Goal: Transaction & Acquisition: Purchase product/service

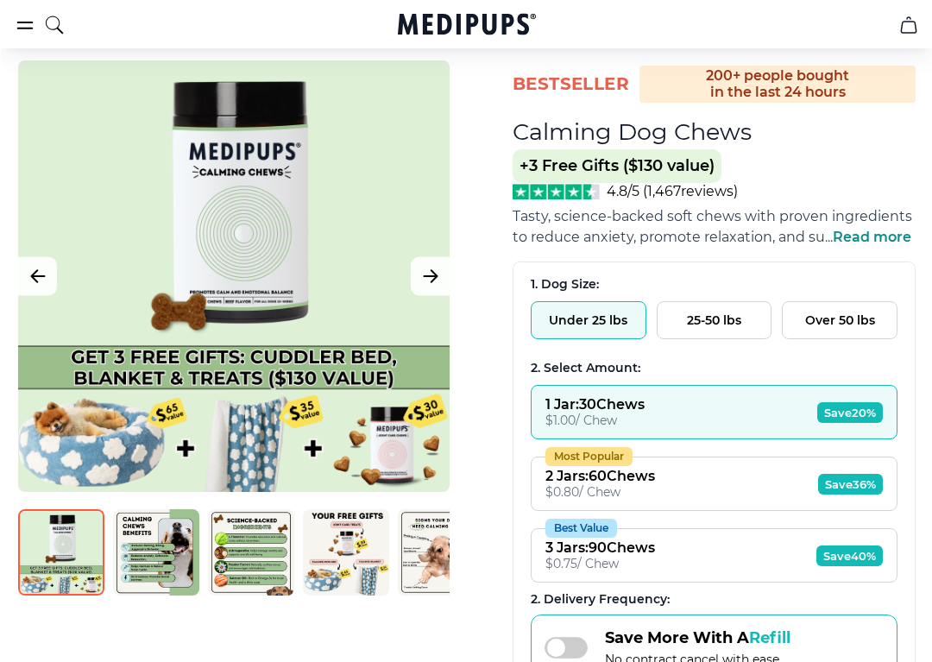
scroll to position [120, 0]
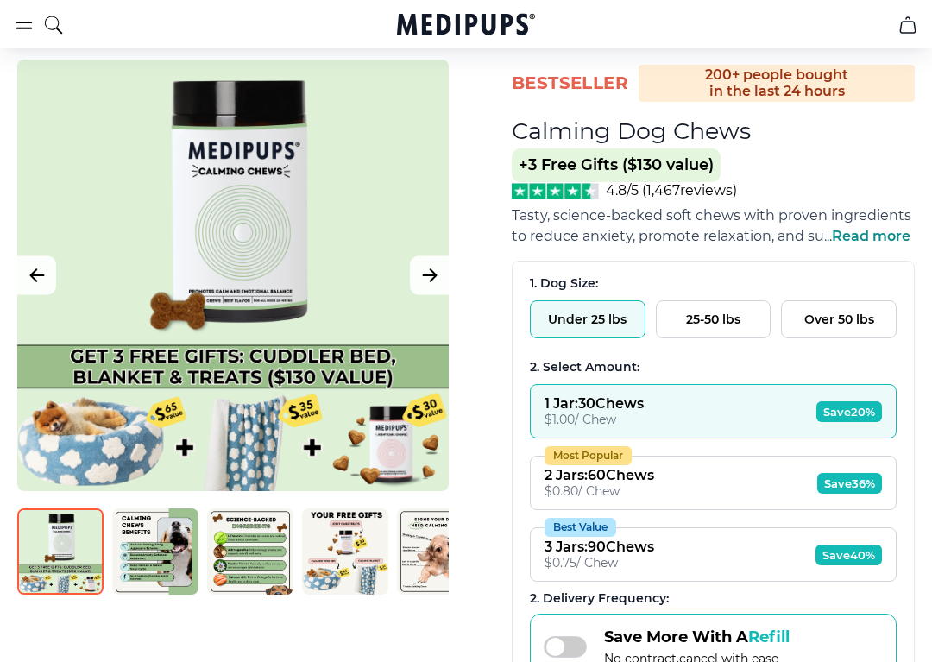
click at [623, 483] on div "2 Jars : 60 Chews" at bounding box center [600, 475] width 110 height 16
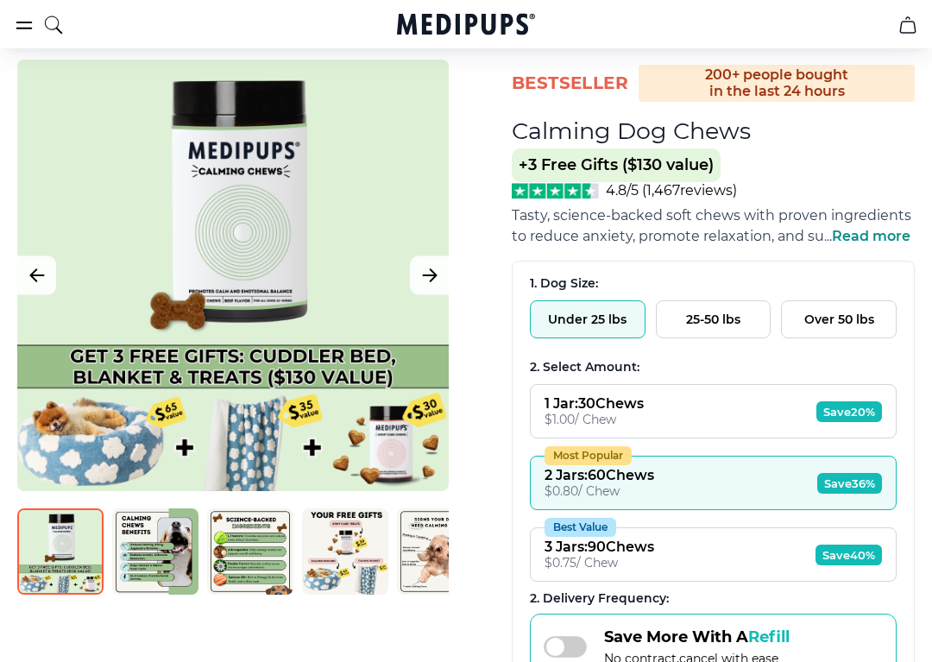
click at [855, 489] on span "Save 36%" at bounding box center [849, 483] width 65 height 21
click at [607, 499] on div "$ 0.80 / Chew" at bounding box center [600, 491] width 110 height 16
click at [616, 499] on div "$ 0.80 / Chew" at bounding box center [600, 491] width 110 height 16
click at [846, 510] on button "Most Popular 2 Jars : 60 Chews $ 0.80 / Chew Save 36%" at bounding box center [713, 483] width 367 height 54
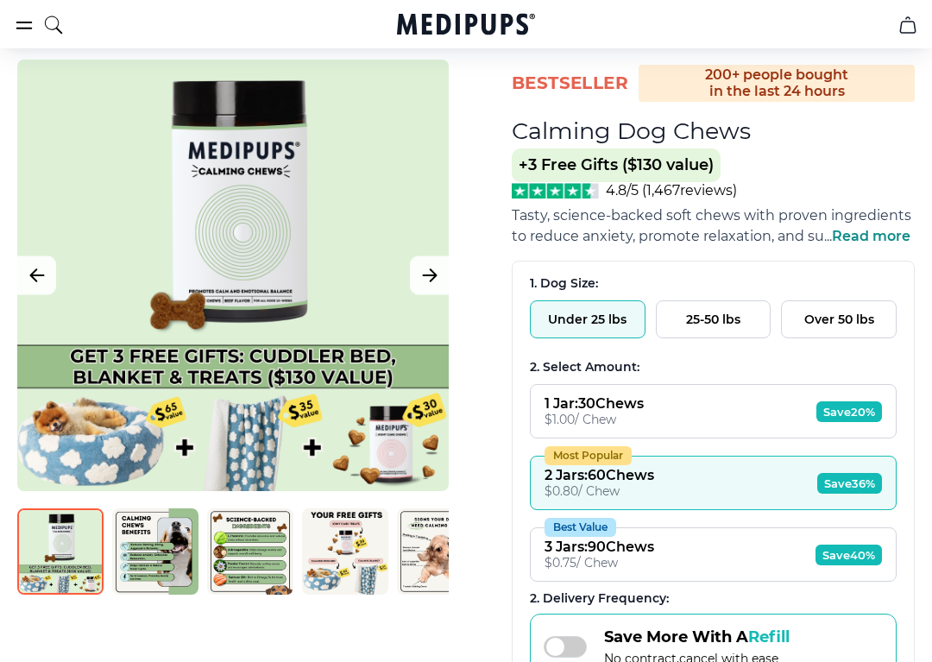
click at [70, 564] on img at bounding box center [60, 551] width 86 height 86
click at [152, 566] on img at bounding box center [155, 551] width 86 height 86
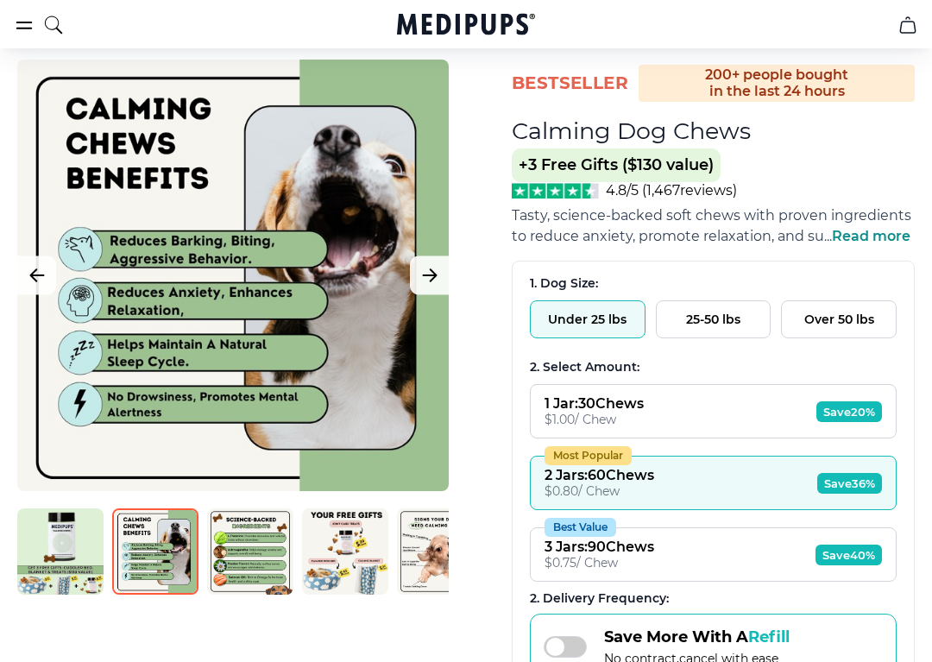
scroll to position [0, 3]
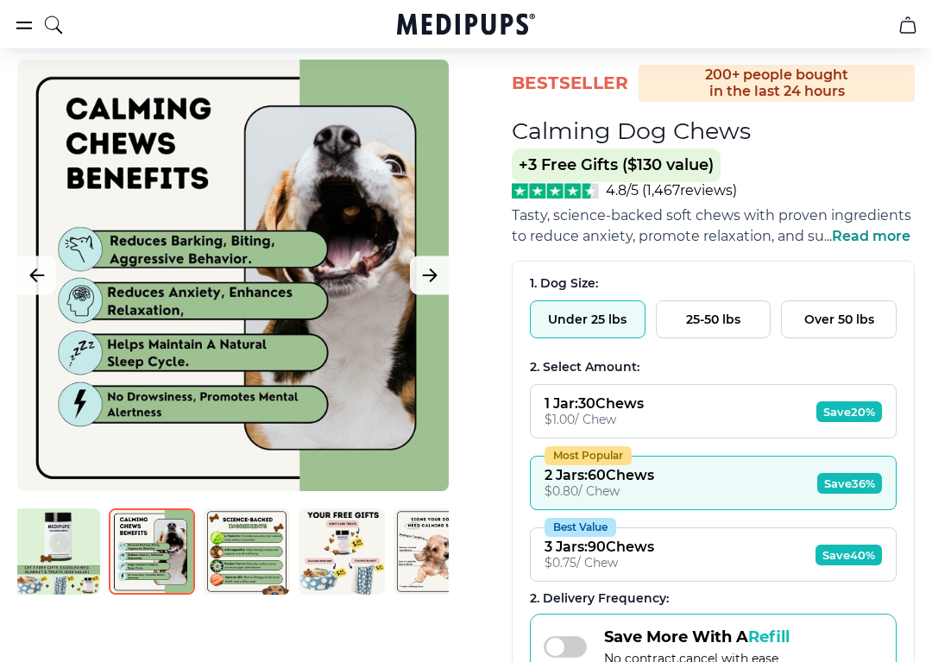
click at [263, 561] on img at bounding box center [247, 551] width 86 height 86
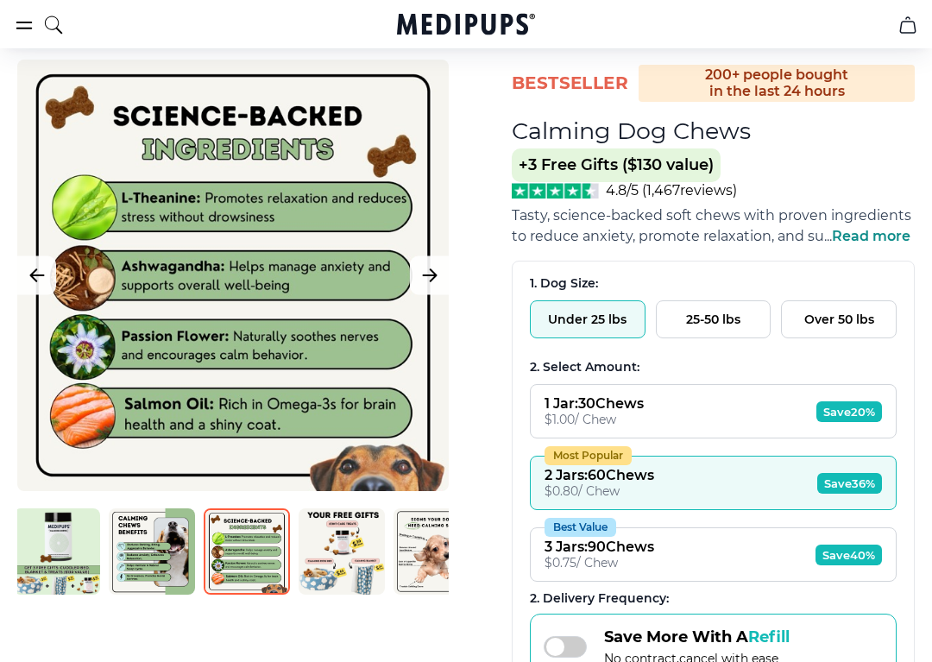
click at [345, 585] on img at bounding box center [342, 551] width 86 height 86
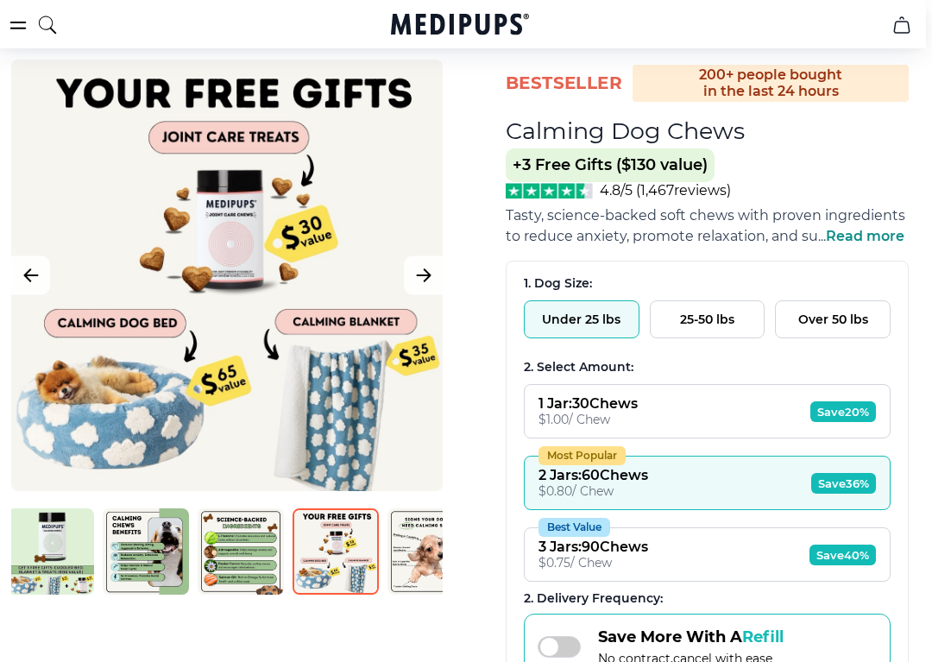
scroll to position [119, 7]
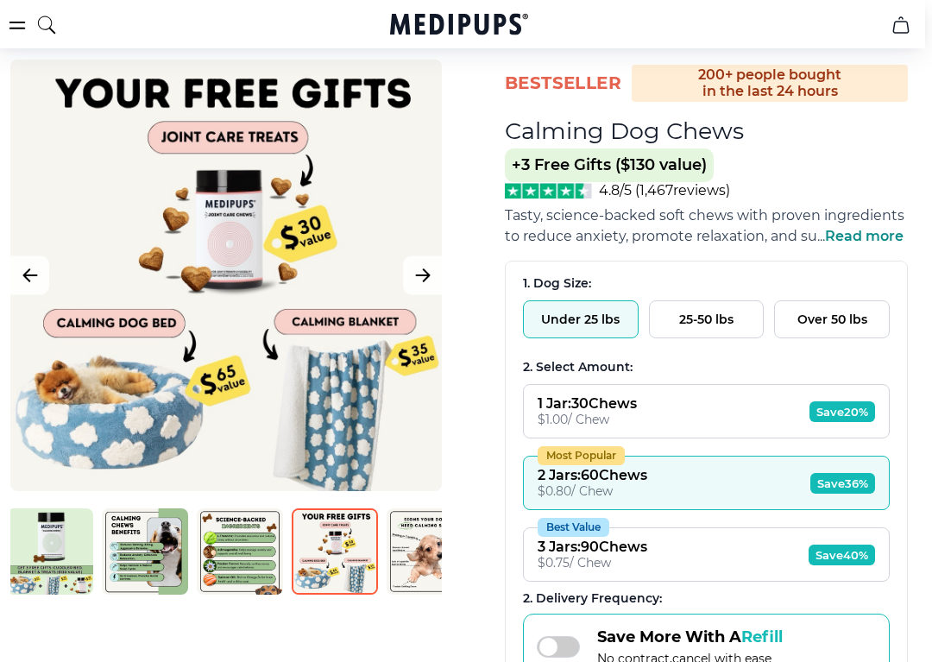
click at [356, 568] on img at bounding box center [335, 552] width 86 height 86
click at [415, 565] on img at bounding box center [430, 552] width 86 height 86
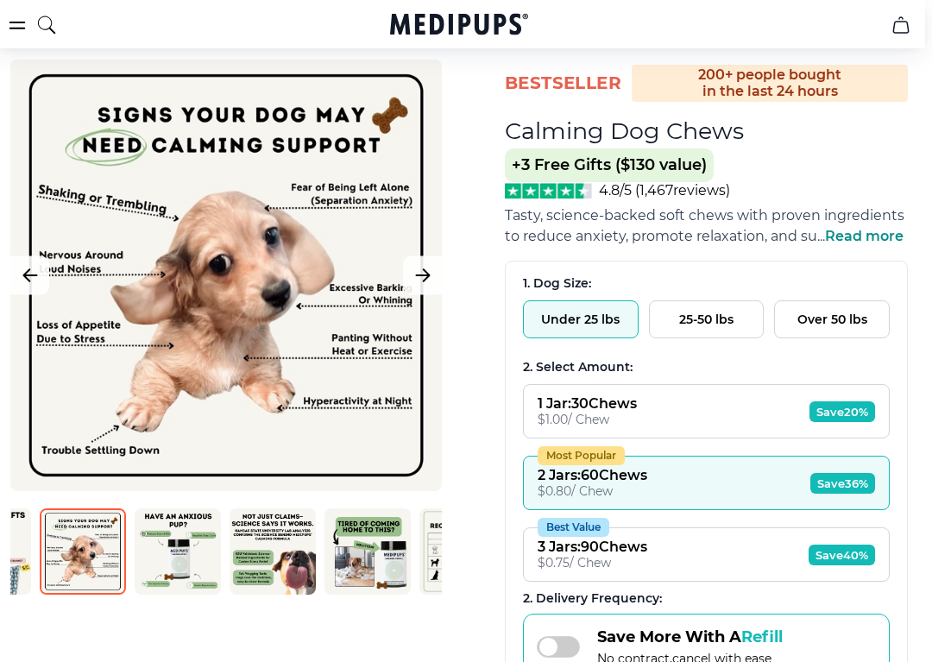
scroll to position [0, 346]
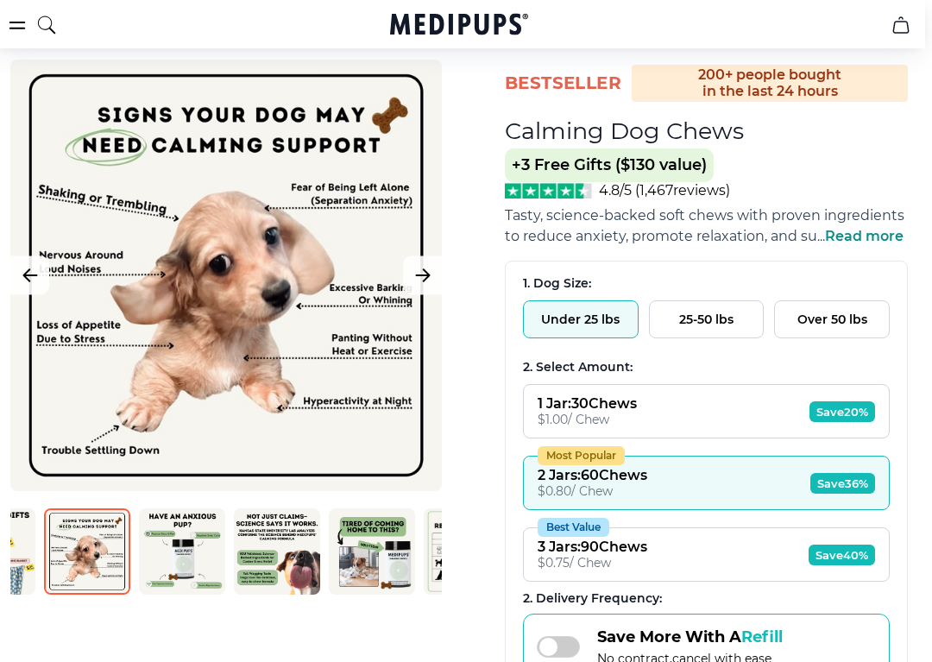
click at [202, 565] on img at bounding box center [182, 551] width 86 height 86
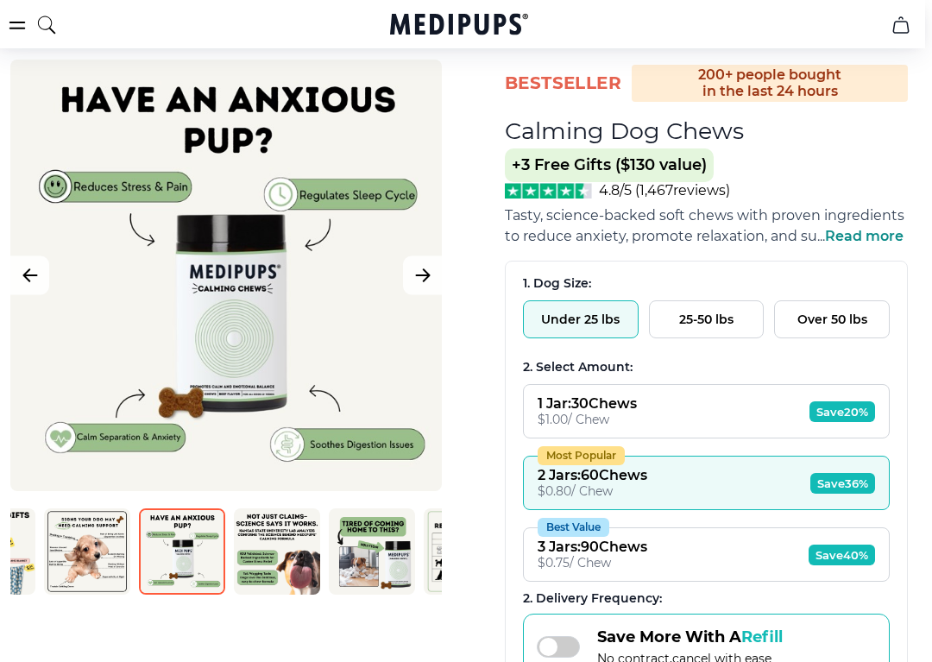
click at [277, 571] on img at bounding box center [277, 551] width 86 height 86
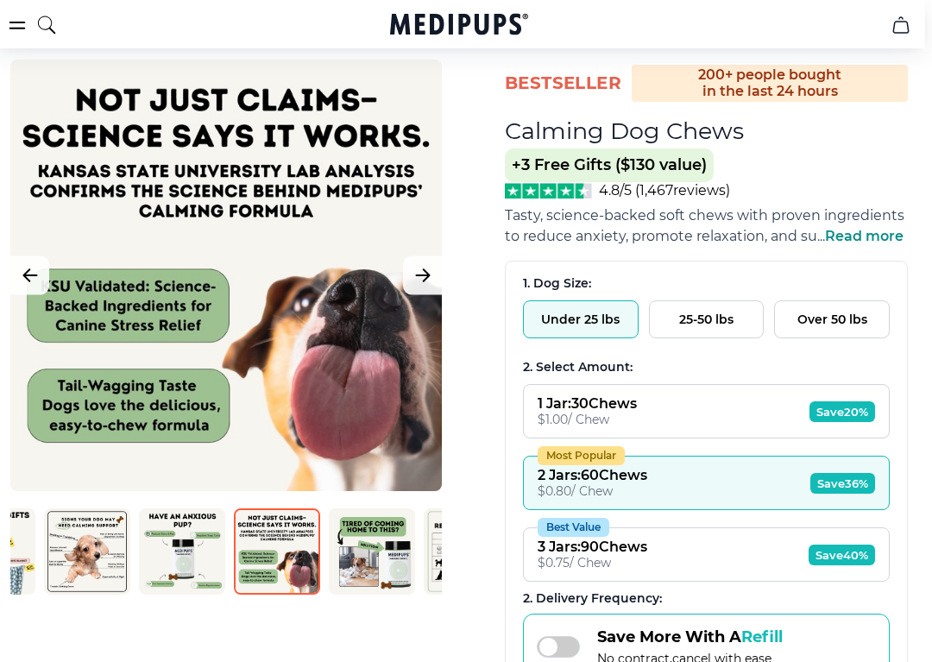
click at [390, 564] on img at bounding box center [372, 551] width 86 height 86
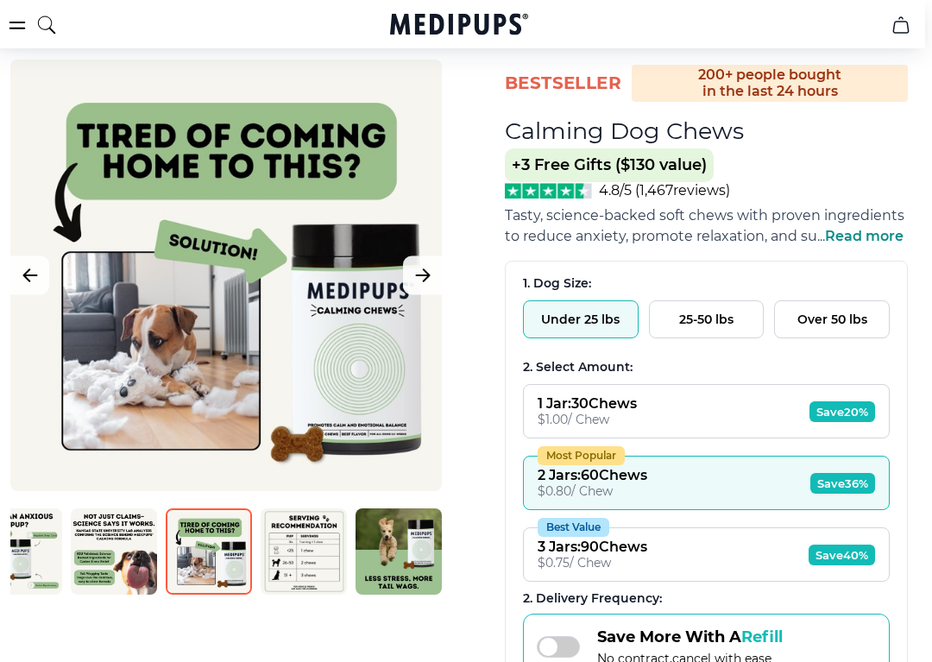
scroll to position [0, 509]
click at [319, 583] on img at bounding box center [304, 551] width 86 height 86
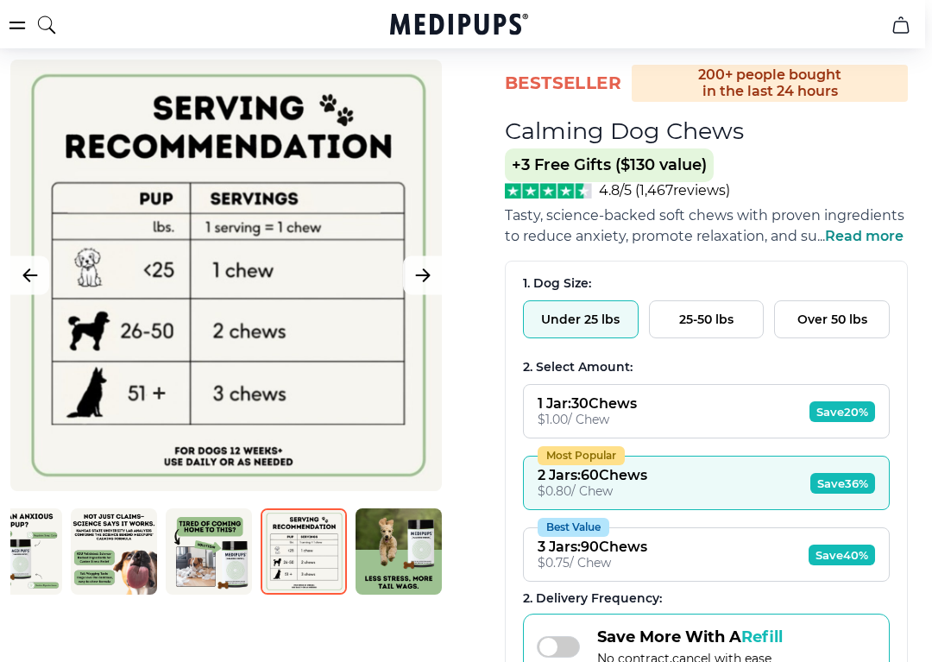
click at [403, 557] on img at bounding box center [399, 551] width 86 height 86
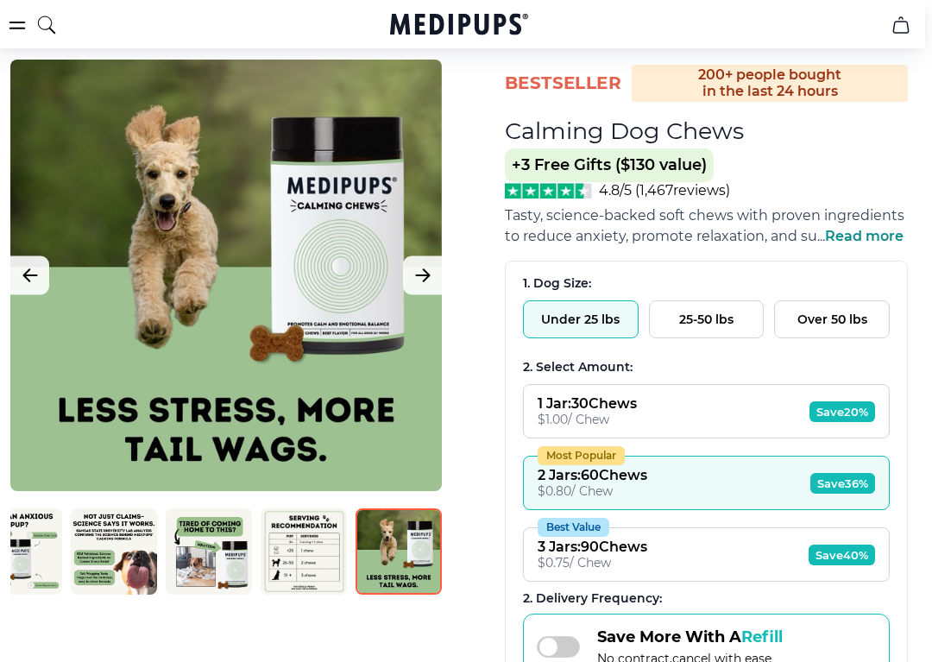
click at [417, 287] on button "Next Image" at bounding box center [422, 275] width 39 height 39
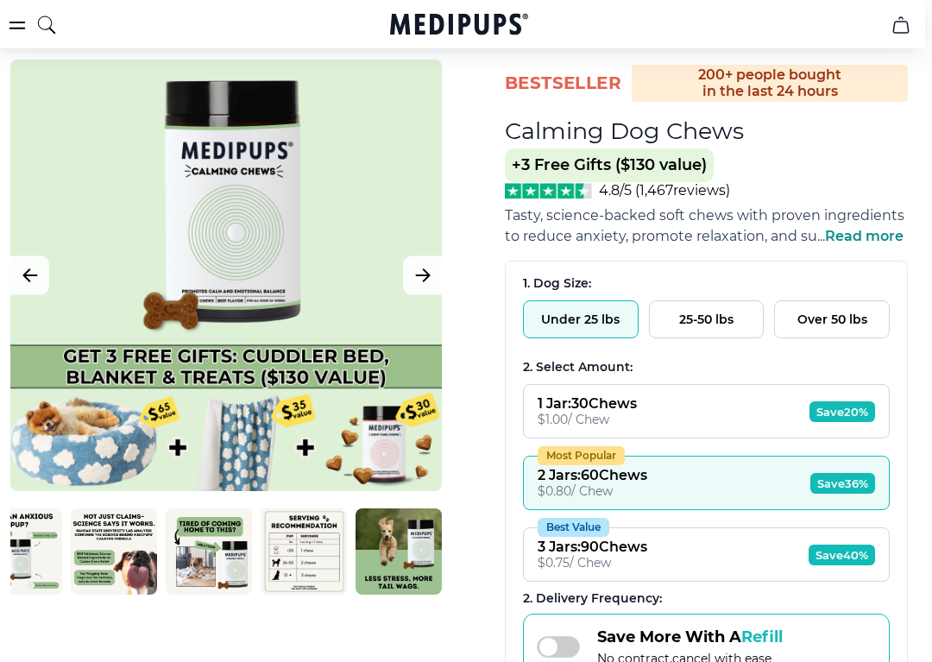
click at [733, 501] on button "Most Popular 2 Jars : 60 Chews $ 0.80 / Chew Save 36%" at bounding box center [706, 483] width 367 height 54
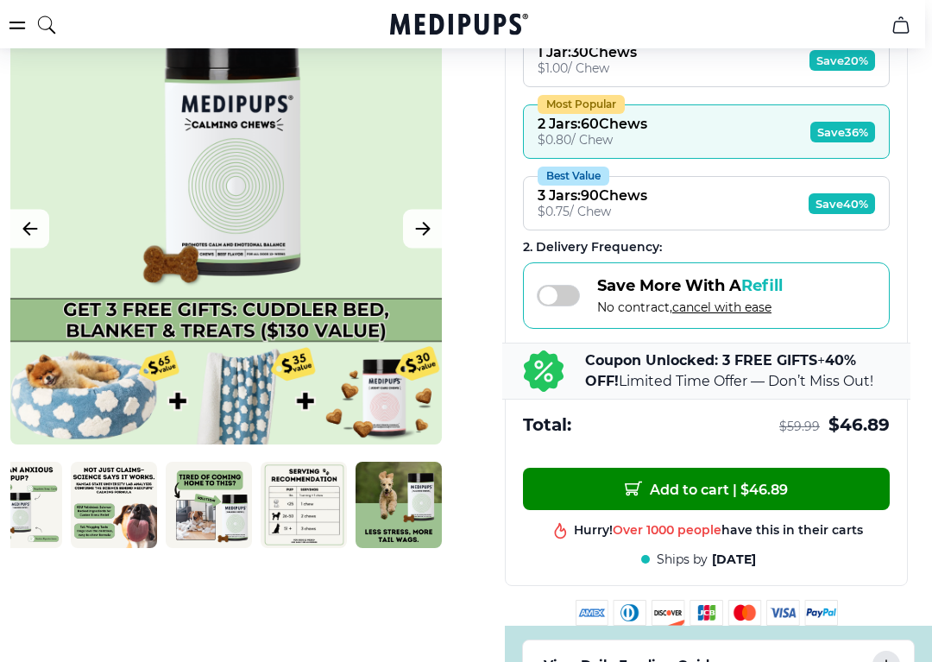
scroll to position [471, 7]
